Goal: Find specific fact

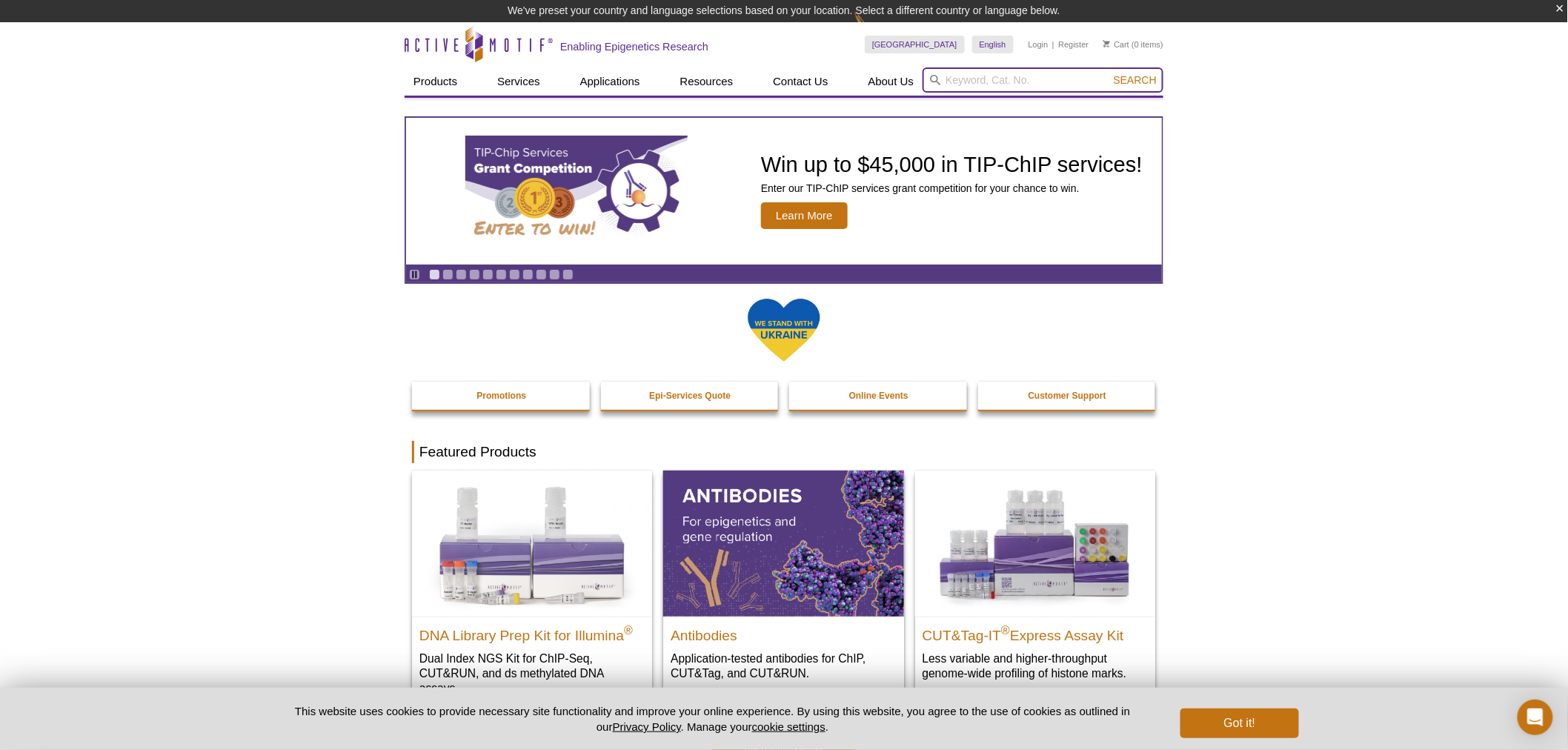
click at [961, 77] on input "search" at bounding box center [1043, 80] width 241 height 25
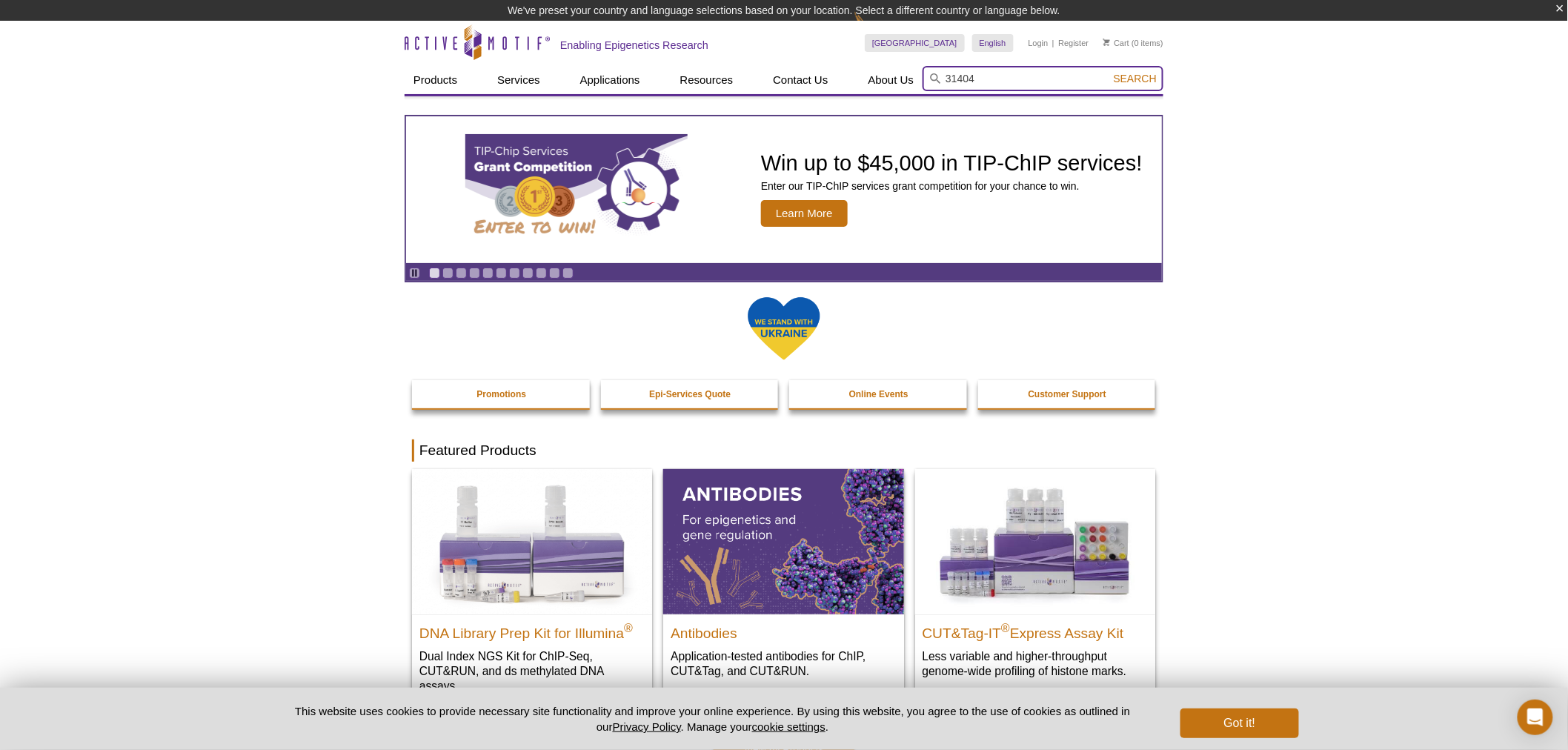
type input "31404"
click at [1109, 72] on button "Search" at bounding box center [1134, 79] width 52 height 14
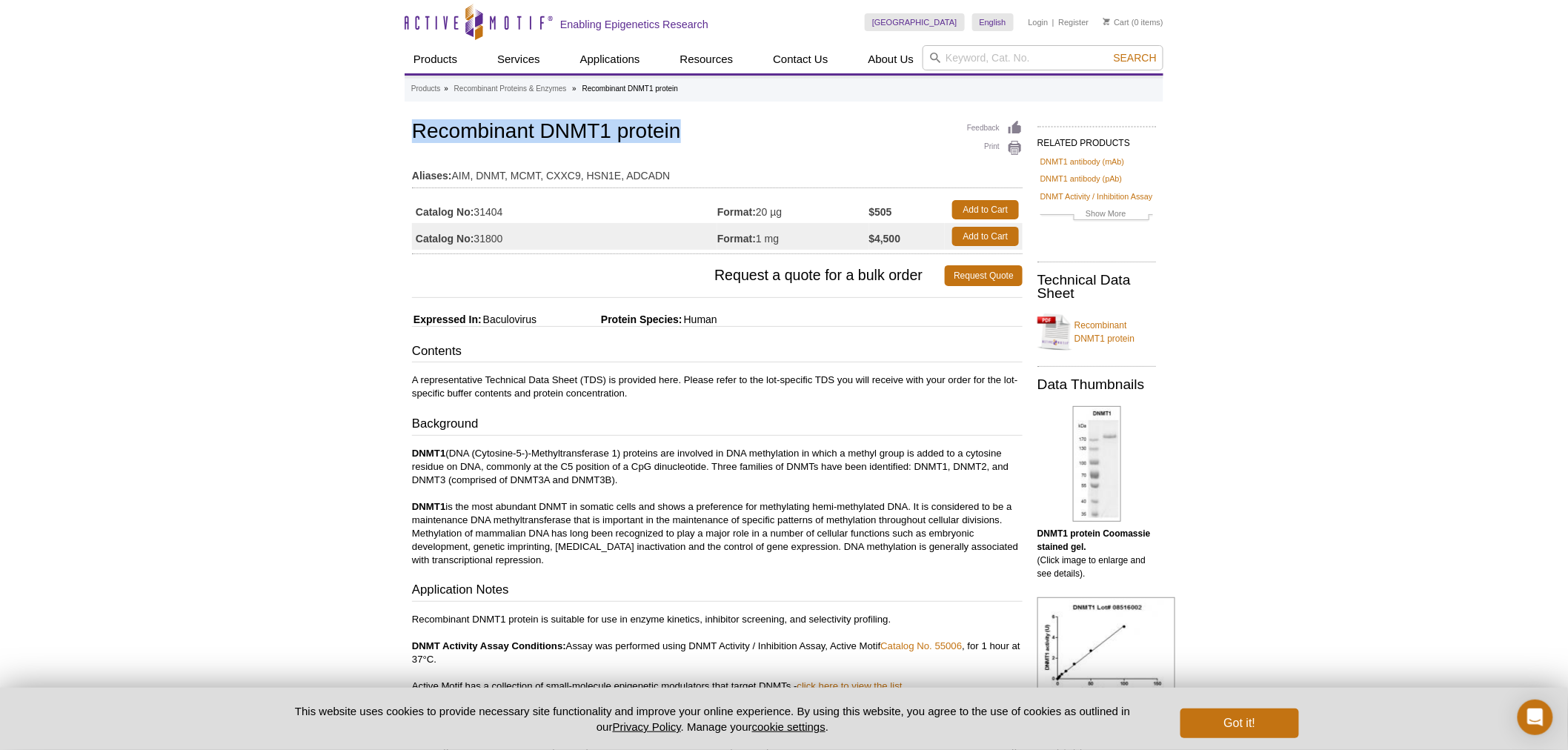
drag, startPoint x: 700, startPoint y: 133, endPoint x: 407, endPoint y: 136, distance: 293.0
click at [407, 136] on div "Feedback Print Recombinant DNMT1 protein Aliases: AIM, DNMT, MCMT, CXXC9, HSN1E…" at bounding box center [713, 640] width 618 height 1045
copy h1 "Recombinant DNMT1 protein"
